Goal: Task Accomplishment & Management: Manage account settings

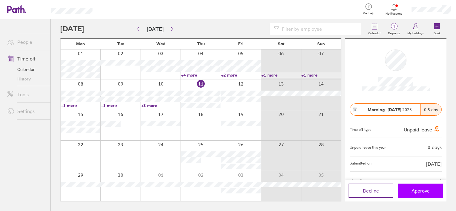
click at [416, 190] on span "Approve" at bounding box center [420, 190] width 18 height 5
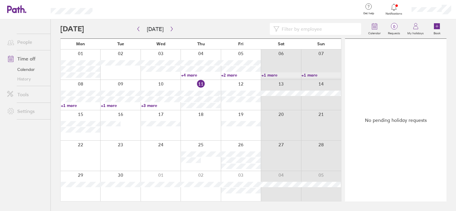
click at [393, 8] on icon at bounding box center [393, 7] width 7 height 7
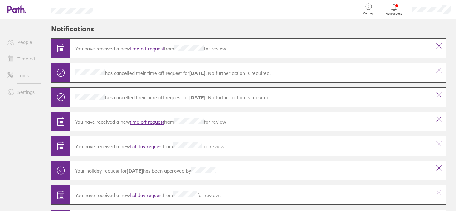
click at [144, 46] on link "time off request" at bounding box center [147, 49] width 34 height 6
